Goal: Browse casually

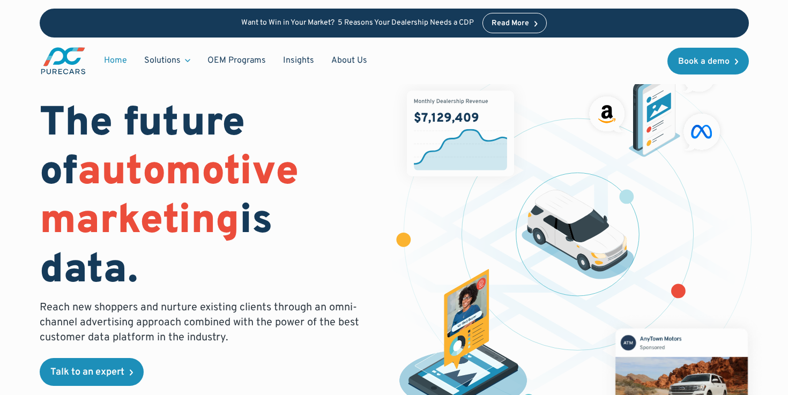
scroll to position [23, 0]
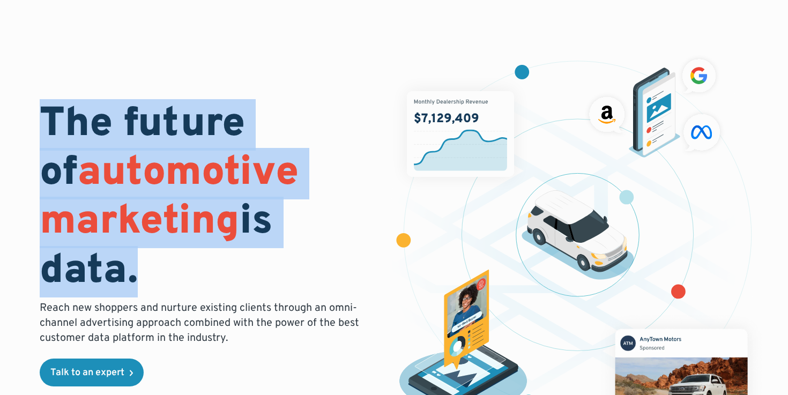
drag, startPoint x: 129, startPoint y: 274, endPoint x: 64, endPoint y: 87, distance: 197.4
click at [64, 87] on div "The future of automotive marketing is data. Reach new shoppers and nurture exis…" at bounding box center [394, 239] width 709 height 387
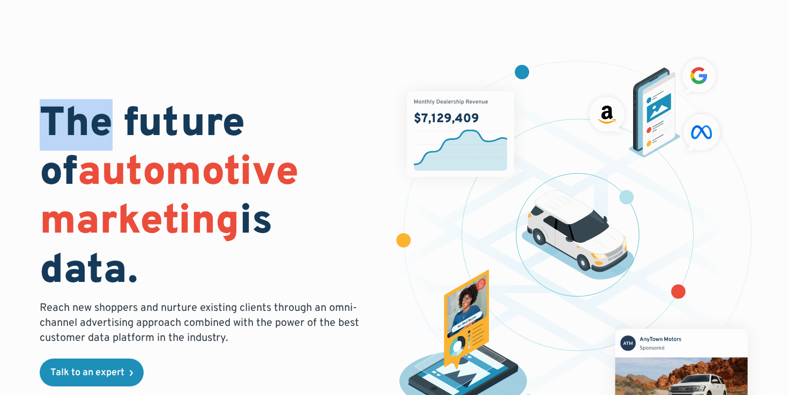
click at [64, 87] on div "The future of automotive marketing is data. Reach new shoppers and nurture exis…" at bounding box center [394, 239] width 709 height 387
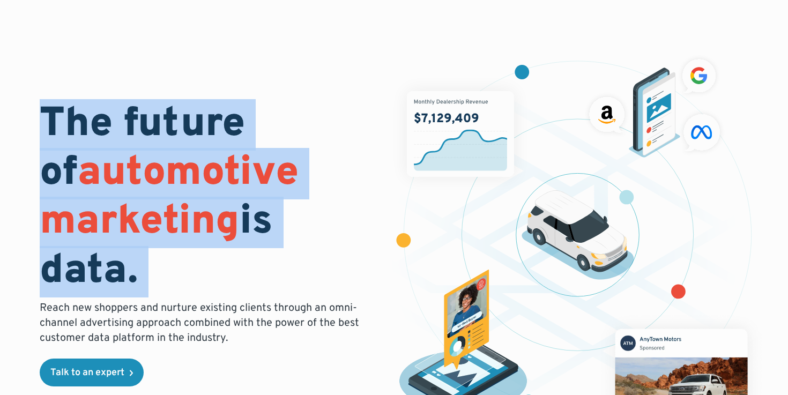
drag, startPoint x: 64, startPoint y: 87, endPoint x: 92, endPoint y: 216, distance: 132.0
click at [92, 216] on div "The future of automotive marketing is data. Reach new shoppers and nurture exis…" at bounding box center [394, 239] width 709 height 387
click at [92, 216] on span "automotive marketing" at bounding box center [169, 198] width 259 height 100
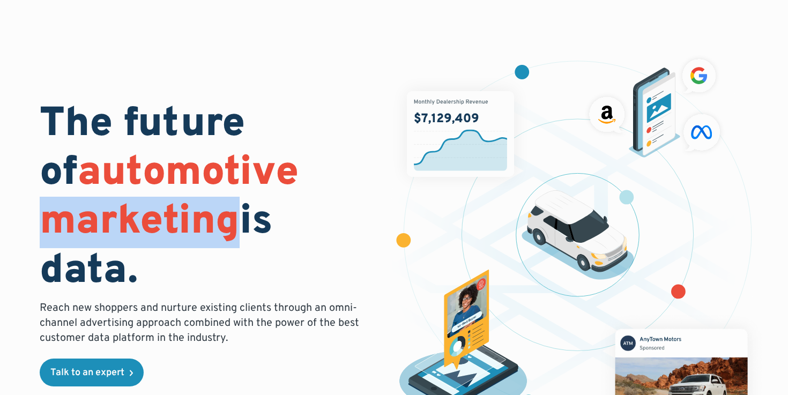
click at [92, 216] on span "automotive marketing" at bounding box center [169, 198] width 259 height 100
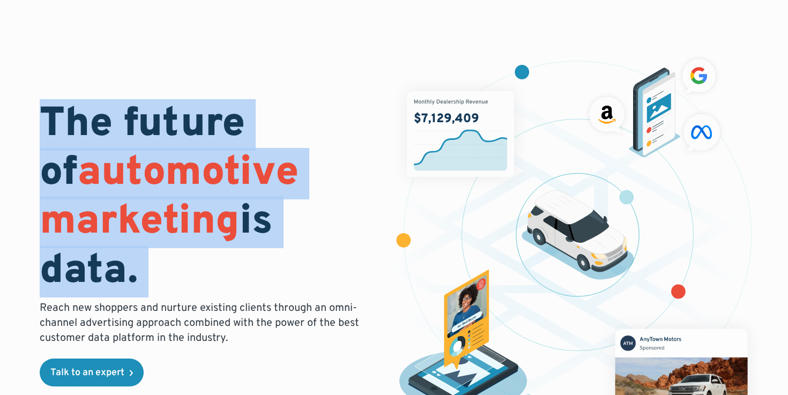
click at [92, 216] on span "automotive marketing" at bounding box center [169, 198] width 259 height 100
drag, startPoint x: 92, startPoint y: 216, endPoint x: 92, endPoint y: 159, distance: 57.9
click at [92, 159] on span "automotive marketing" at bounding box center [169, 198] width 259 height 100
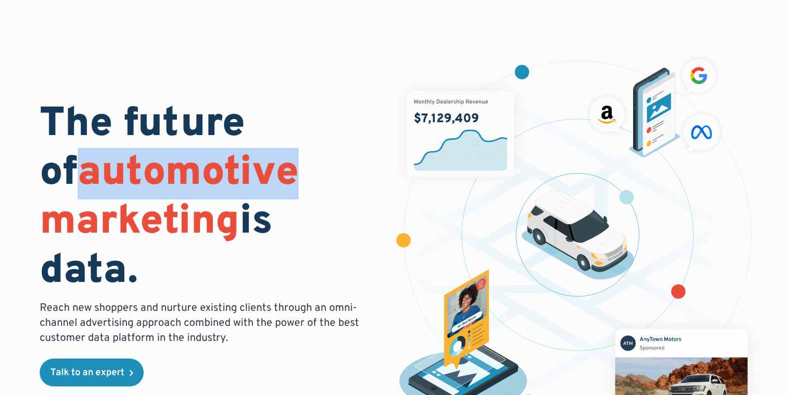
click at [92, 159] on span "automotive marketing" at bounding box center [169, 198] width 259 height 100
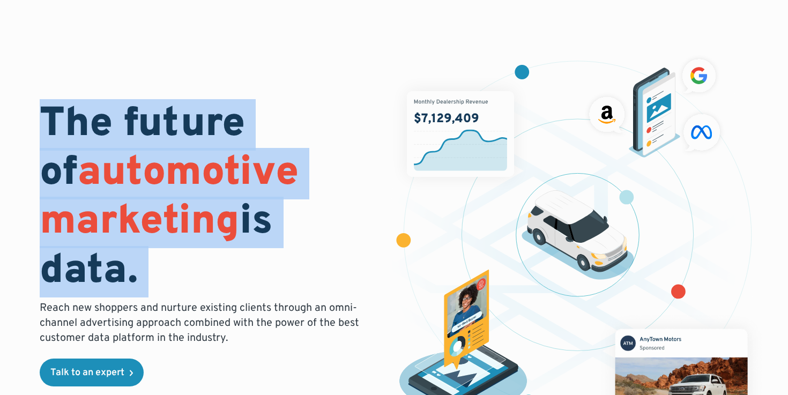
drag, startPoint x: 92, startPoint y: 159, endPoint x: 93, endPoint y: 225, distance: 65.9
click at [93, 223] on span "automotive marketing" at bounding box center [169, 198] width 259 height 100
click at [93, 225] on span "automotive marketing" at bounding box center [169, 198] width 259 height 100
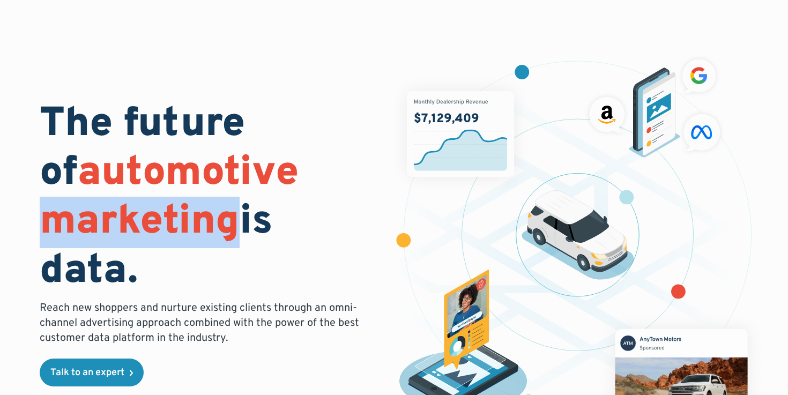
click at [93, 225] on span "automotive marketing" at bounding box center [169, 198] width 259 height 100
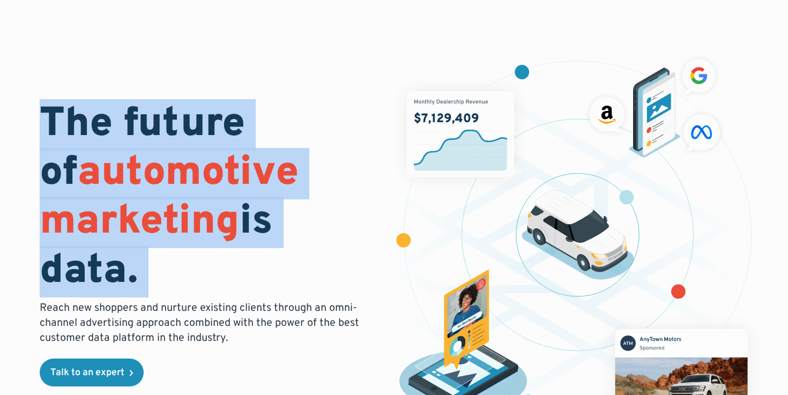
drag, startPoint x: 93, startPoint y: 225, endPoint x: 91, endPoint y: 184, distance: 40.8
click at [91, 184] on span "automotive marketing" at bounding box center [169, 198] width 259 height 100
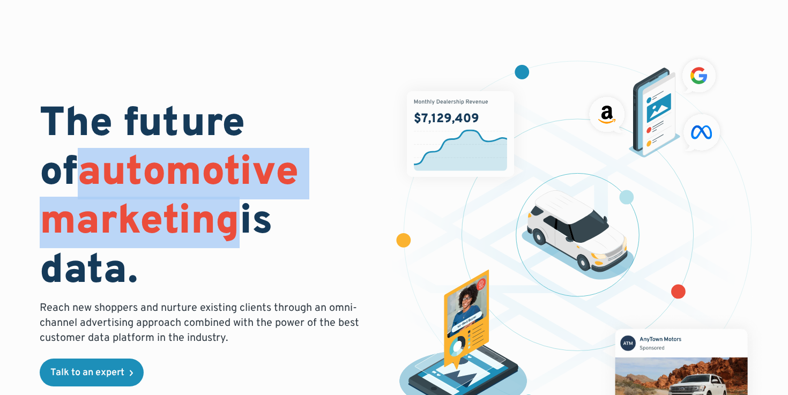
drag, startPoint x: 91, startPoint y: 184, endPoint x: 102, endPoint y: 216, distance: 34.1
click at [102, 216] on span "automotive marketing" at bounding box center [169, 198] width 259 height 100
drag, startPoint x: 102, startPoint y: 216, endPoint x: 102, endPoint y: 174, distance: 41.8
click at [102, 174] on span "automotive marketing" at bounding box center [169, 198] width 259 height 100
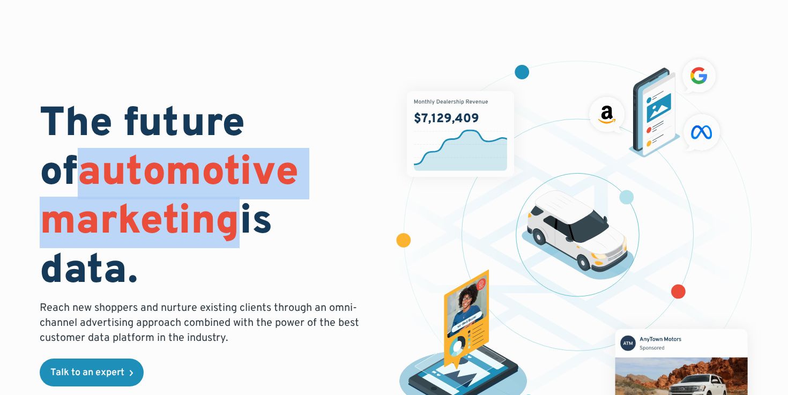
click at [102, 174] on span "automotive marketing" at bounding box center [169, 198] width 259 height 100
drag, startPoint x: 102, startPoint y: 174, endPoint x: 111, endPoint y: 203, distance: 30.5
click at [112, 204] on span "automotive marketing" at bounding box center [169, 198] width 259 height 100
click at [111, 203] on span "automotive marketing" at bounding box center [169, 198] width 259 height 100
drag, startPoint x: 111, startPoint y: 203, endPoint x: 103, endPoint y: 161, distance: 43.1
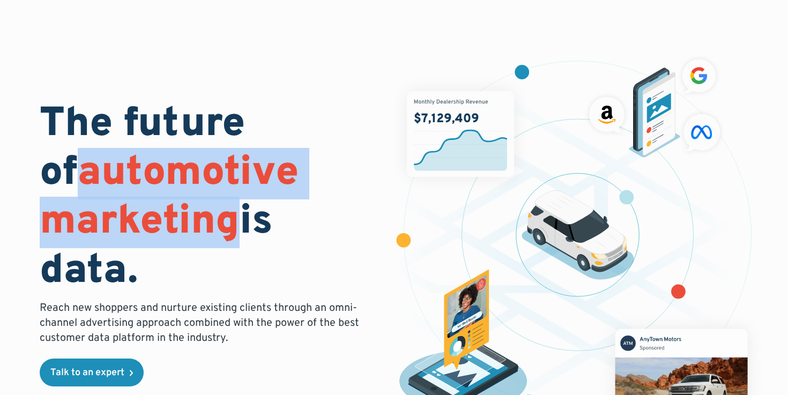
click at [103, 161] on span "automotive marketing" at bounding box center [169, 198] width 259 height 100
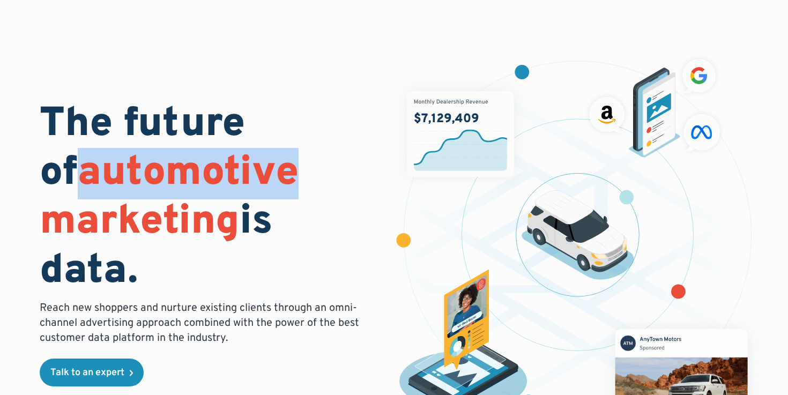
drag, startPoint x: 103, startPoint y: 161, endPoint x: 109, endPoint y: 195, distance: 34.7
click at [109, 196] on span "automotive marketing" at bounding box center [169, 198] width 259 height 100
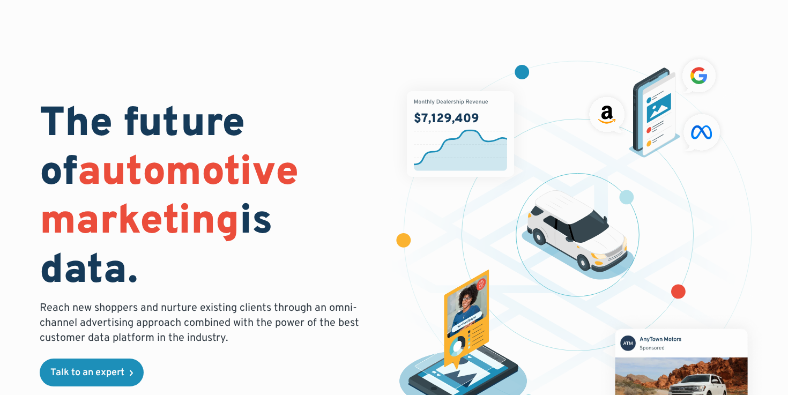
click at [109, 203] on span "automotive marketing" at bounding box center [169, 198] width 259 height 100
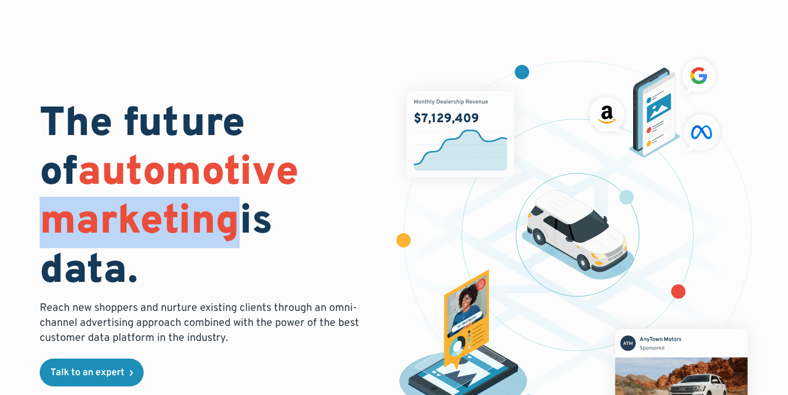
click at [109, 203] on span "automotive marketing" at bounding box center [169, 198] width 259 height 100
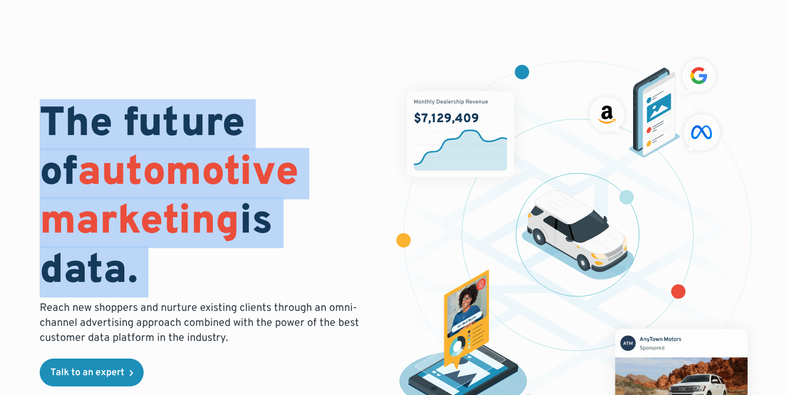
drag, startPoint x: 109, startPoint y: 203, endPoint x: 106, endPoint y: 174, distance: 29.1
click at [106, 174] on span "automotive marketing" at bounding box center [169, 198] width 259 height 100
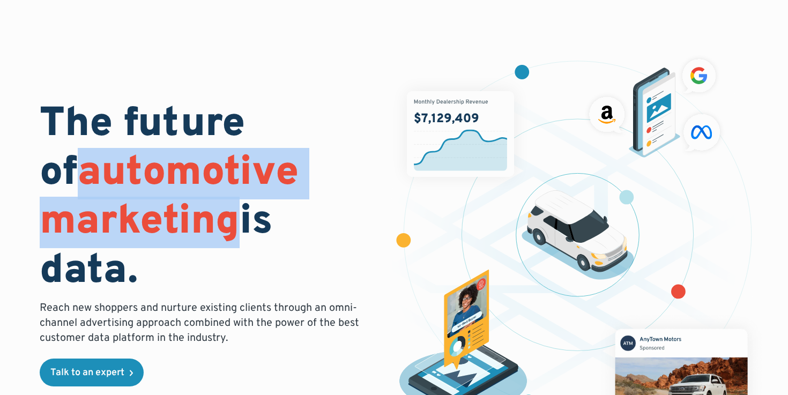
drag, startPoint x: 106, startPoint y: 174, endPoint x: 107, endPoint y: 210, distance: 35.9
click at [107, 211] on span "automotive marketing" at bounding box center [169, 198] width 259 height 100
click at [107, 210] on span "automotive marketing" at bounding box center [169, 198] width 259 height 100
drag, startPoint x: 107, startPoint y: 210, endPoint x: 107, endPoint y: 173, distance: 36.4
click at [107, 173] on span "automotive marketing" at bounding box center [169, 198] width 259 height 100
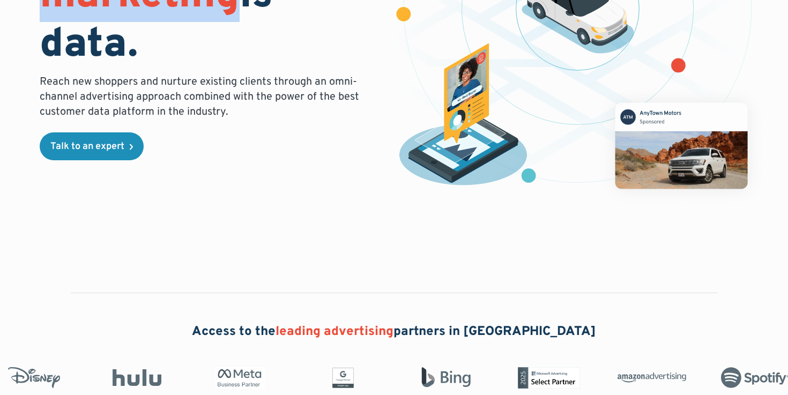
scroll to position [224, 0]
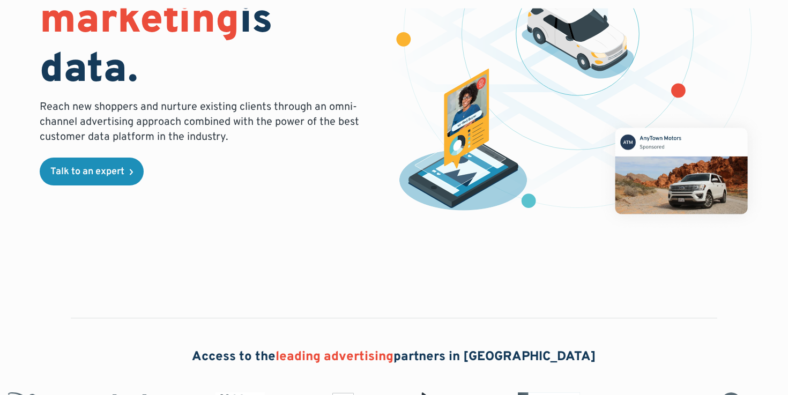
click at [136, 111] on p "Reach new shoppers and nurture existing clients through an omni-channel adverti…" at bounding box center [203, 122] width 326 height 45
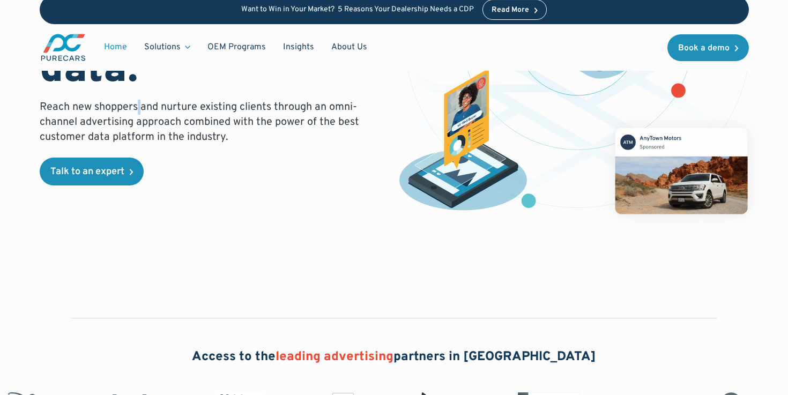
click at [136, 111] on p "Reach new shoppers and nurture existing clients through an omni-channel adverti…" at bounding box center [203, 122] width 326 height 45
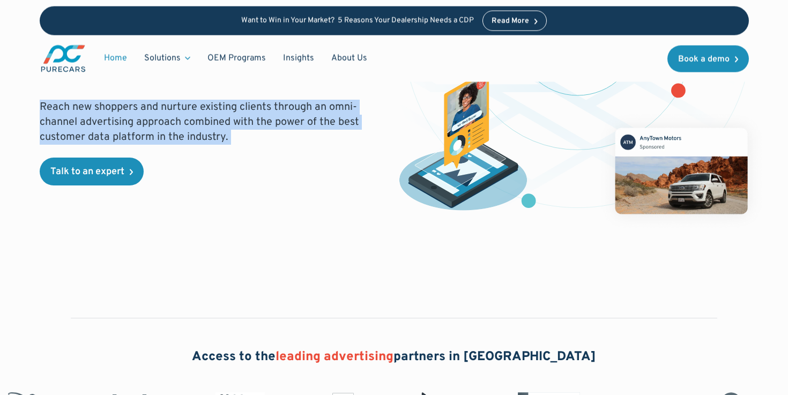
drag, startPoint x: 136, startPoint y: 111, endPoint x: 136, endPoint y: 104, distance: 7.0
click at [136, 104] on p "Reach new shoppers and nurture existing clients through an omni-channel adverti…" at bounding box center [203, 122] width 326 height 45
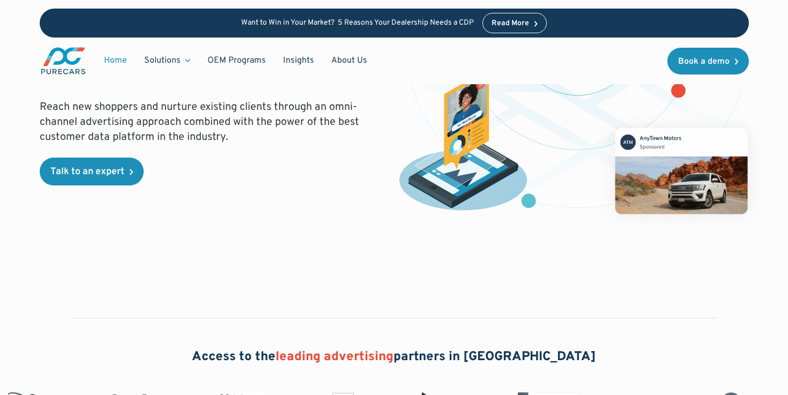
click at [136, 125] on p "Reach new shoppers and nurture existing clients through an omni-channel adverti…" at bounding box center [203, 122] width 326 height 45
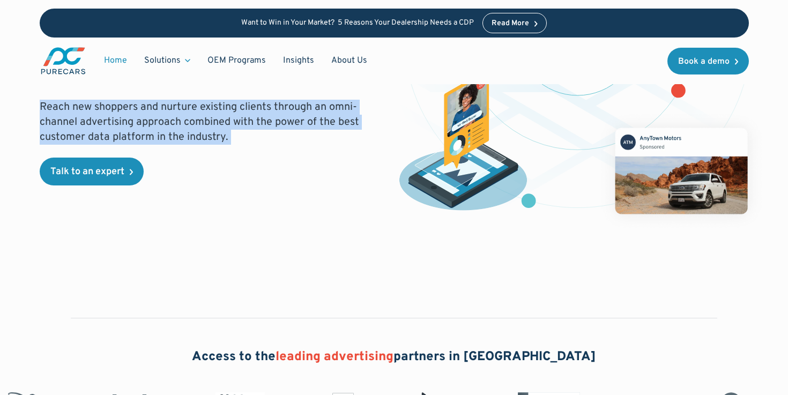
click at [136, 125] on p "Reach new shoppers and nurture existing clients through an omni-channel adverti…" at bounding box center [203, 122] width 326 height 45
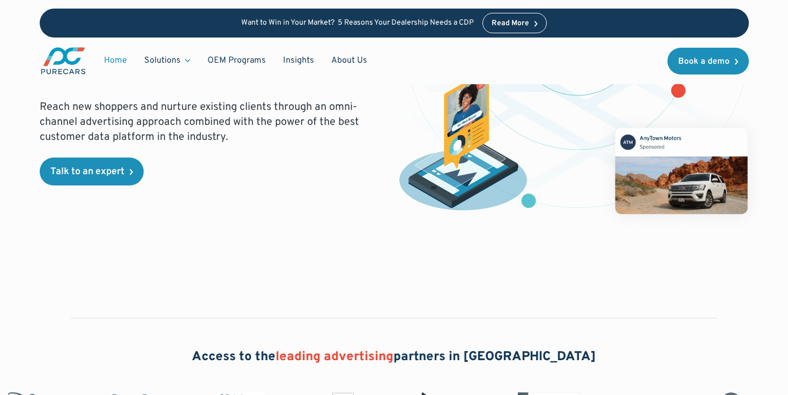
click at [149, 125] on p "Reach new shoppers and nurture existing clients through an omni-channel adverti…" at bounding box center [203, 122] width 326 height 45
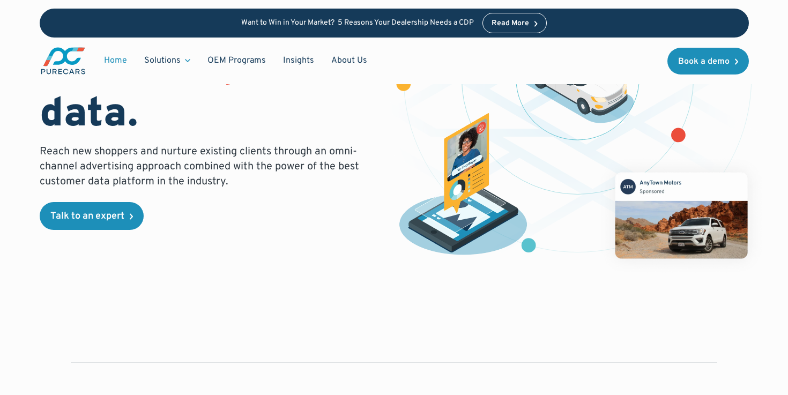
scroll to position [165, 0]
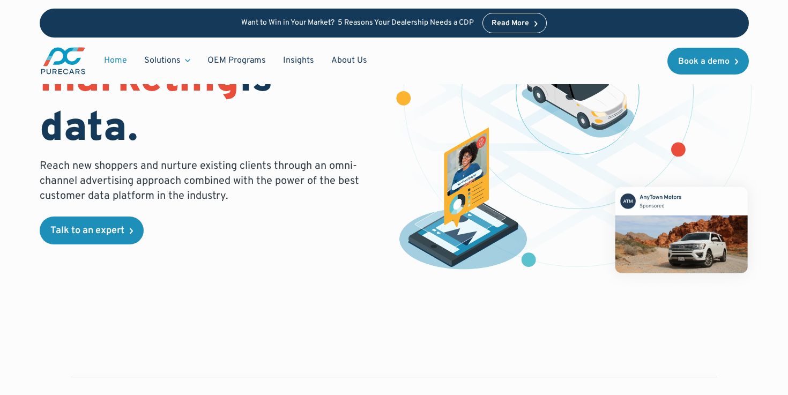
click at [140, 128] on h1 "The future of automotive marketing is data." at bounding box center [211, 57] width 342 height 196
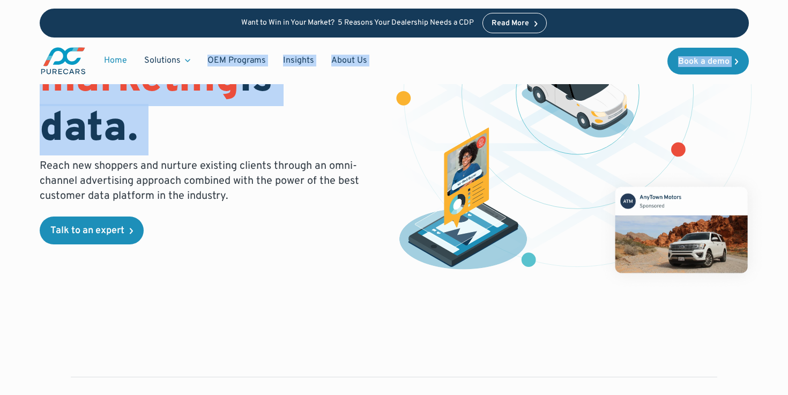
drag, startPoint x: 140, startPoint y: 128, endPoint x: 140, endPoint y: 83, distance: 44.5
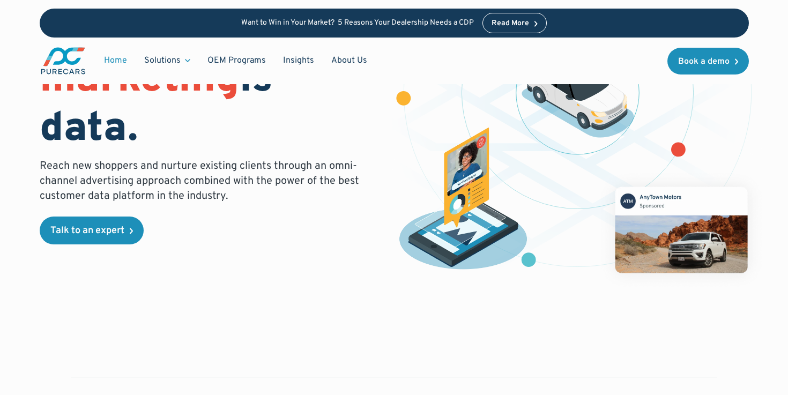
click at [140, 104] on span "automotive marketing" at bounding box center [169, 56] width 259 height 100
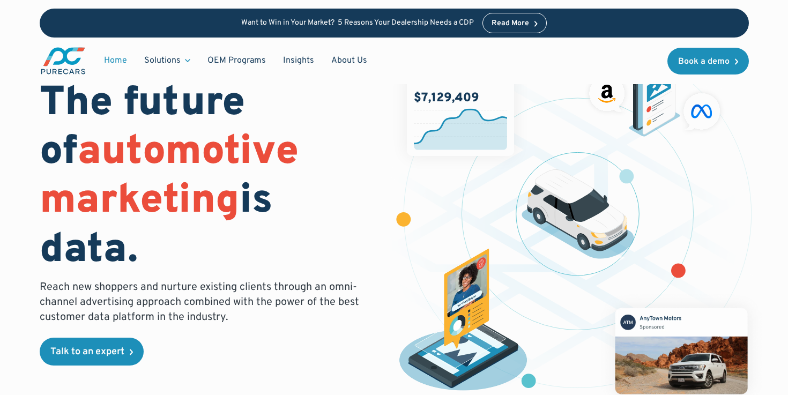
scroll to position [0, 0]
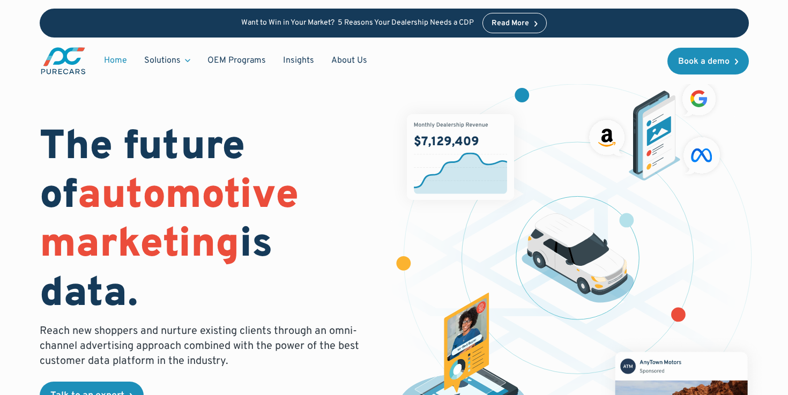
click at [113, 129] on h1 "The future of automotive marketing is data." at bounding box center [211, 222] width 342 height 196
click at [113, 130] on h1 "The future of automotive marketing is data." at bounding box center [211, 222] width 342 height 196
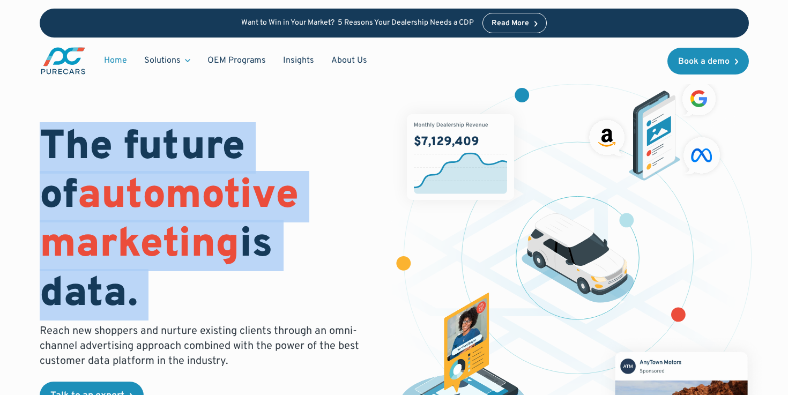
drag, startPoint x: 113, startPoint y: 129, endPoint x: 122, endPoint y: 309, distance: 179.7
click at [122, 309] on h1 "The future of automotive marketing is data." at bounding box center [211, 222] width 342 height 196
drag, startPoint x: 122, startPoint y: 309, endPoint x: 124, endPoint y: 130, distance: 179.0
click at [124, 130] on h1 "The future of automotive marketing is data." at bounding box center [211, 222] width 342 height 196
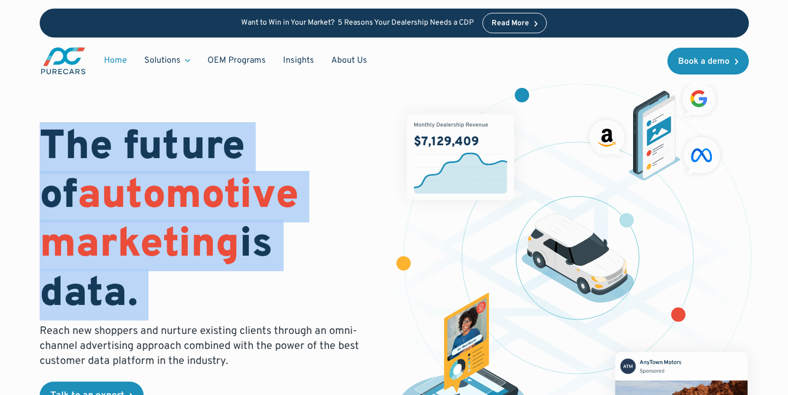
click at [124, 130] on h1 "The future of automotive marketing is data." at bounding box center [211, 222] width 342 height 196
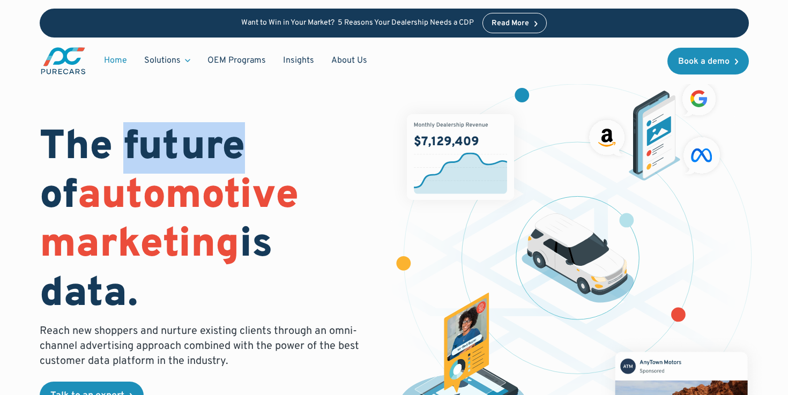
click at [124, 130] on h1 "The future of automotive marketing is data." at bounding box center [211, 222] width 342 height 196
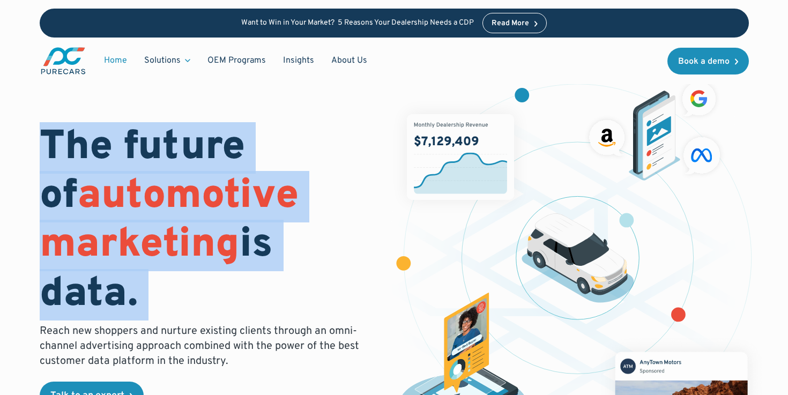
drag, startPoint x: 124, startPoint y: 130, endPoint x: 126, endPoint y: 250, distance: 120.6
click at [126, 250] on h1 "The future of automotive marketing is data." at bounding box center [211, 222] width 342 height 196
click at [126, 250] on span "automotive marketing" at bounding box center [169, 221] width 259 height 100
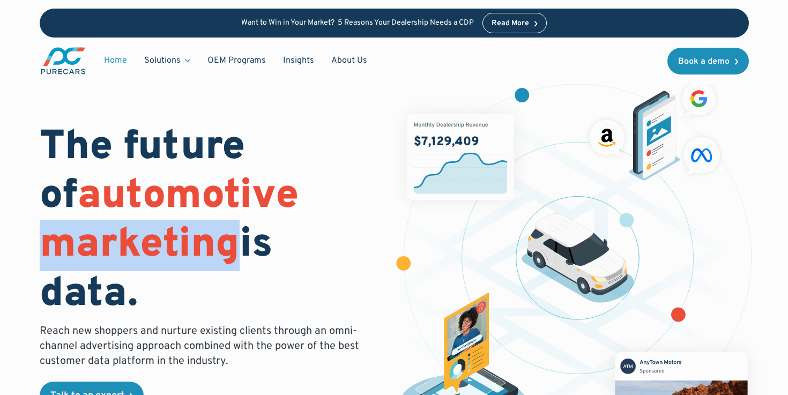
click at [126, 250] on span "automotive marketing" at bounding box center [169, 221] width 259 height 100
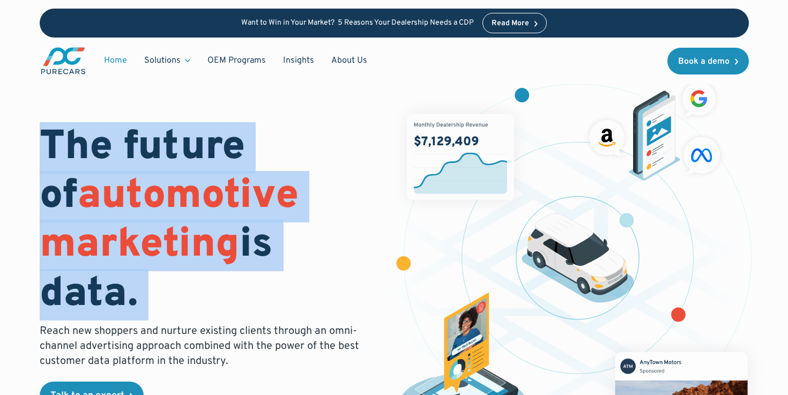
drag, startPoint x: 126, startPoint y: 250, endPoint x: 125, endPoint y: 193, distance: 57.3
click at [125, 193] on span "automotive marketing" at bounding box center [169, 221] width 259 height 100
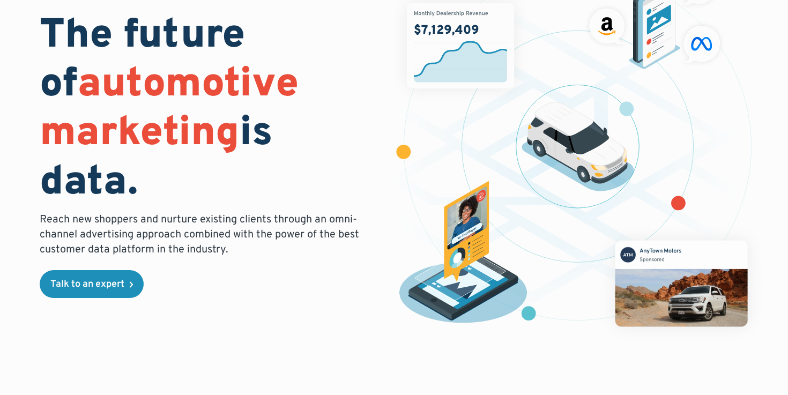
scroll to position [114, 0]
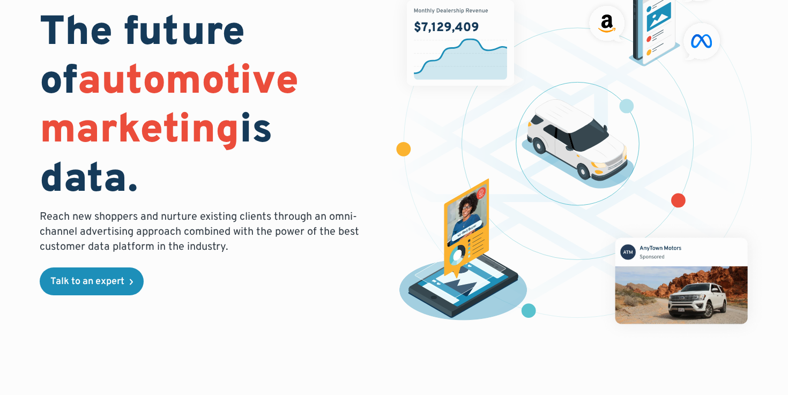
click at [259, 234] on p "Reach new shoppers and nurture existing clients through an omni-channel adverti…" at bounding box center [203, 232] width 326 height 45
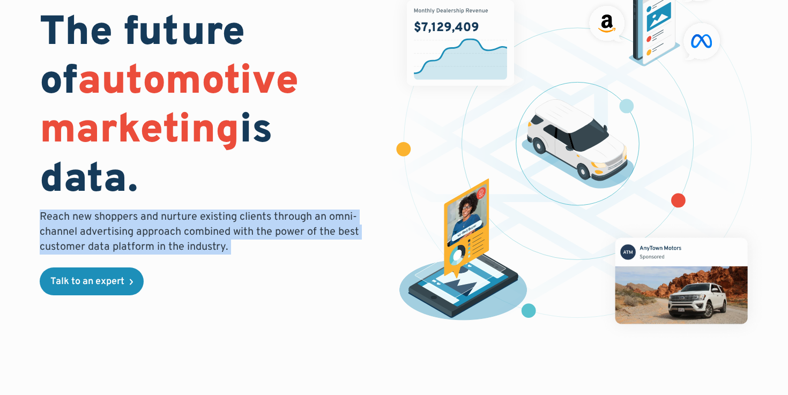
click at [259, 234] on p "Reach new shoppers and nurture existing clients through an omni-channel adverti…" at bounding box center [203, 232] width 326 height 45
click at [285, 250] on p "Reach new shoppers and nurture existing clients through an omni-channel adverti…" at bounding box center [203, 232] width 326 height 45
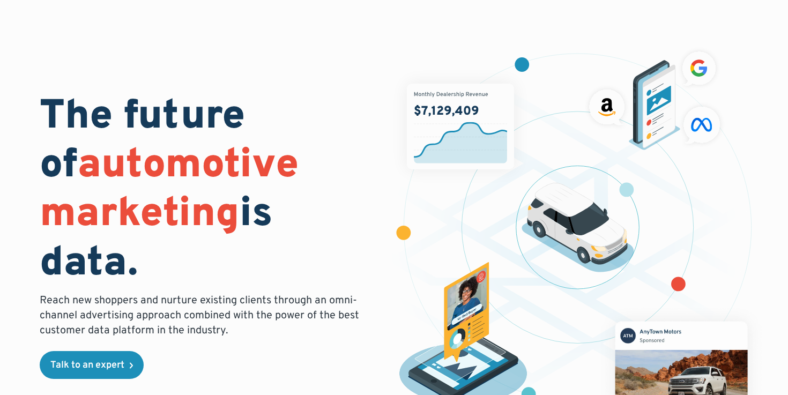
scroll to position [0, 0]
